Goal: Task Accomplishment & Management: Manage account settings

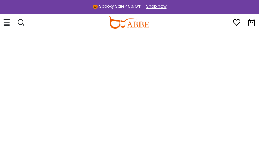
type input "**********"
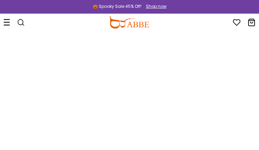
type input "*********"
type input "**********"
